Goal: Task Accomplishment & Management: Manage account settings

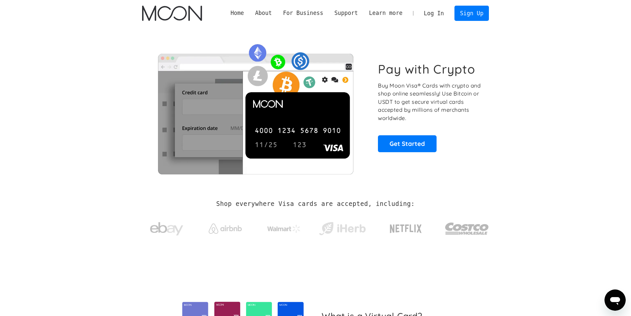
drag, startPoint x: 0, startPoint y: 0, endPoint x: 438, endPoint y: 11, distance: 438.2
click at [438, 11] on link "Log In" at bounding box center [433, 13] width 31 height 15
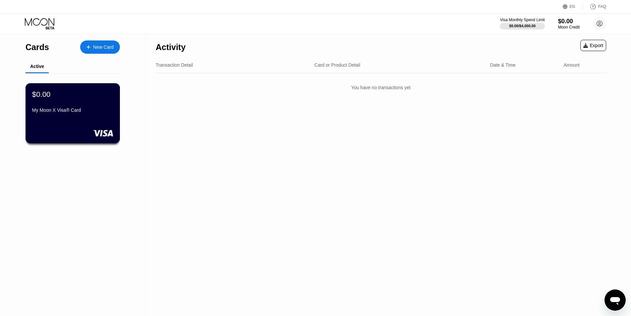
click at [78, 91] on div "$0.00" at bounding box center [72, 94] width 81 height 9
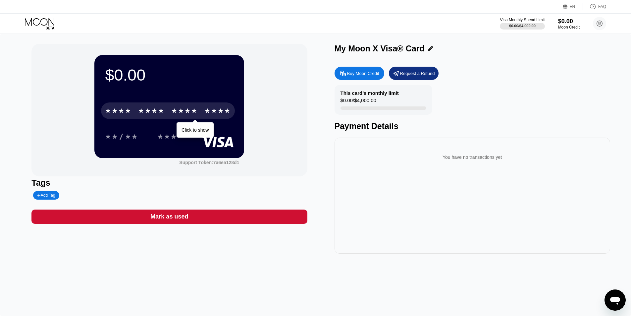
click at [144, 111] on div "* * * *" at bounding box center [151, 111] width 27 height 11
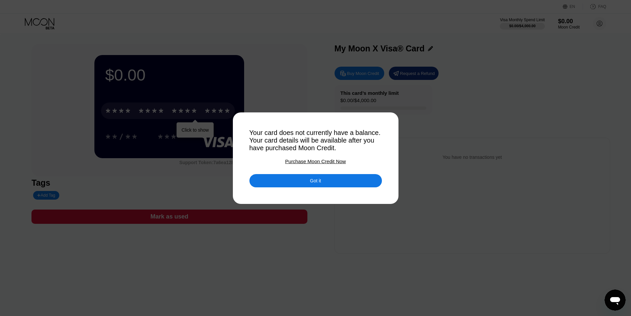
click at [318, 184] on div "Got it" at bounding box center [315, 181] width 11 height 6
